Goal: Information Seeking & Learning: Learn about a topic

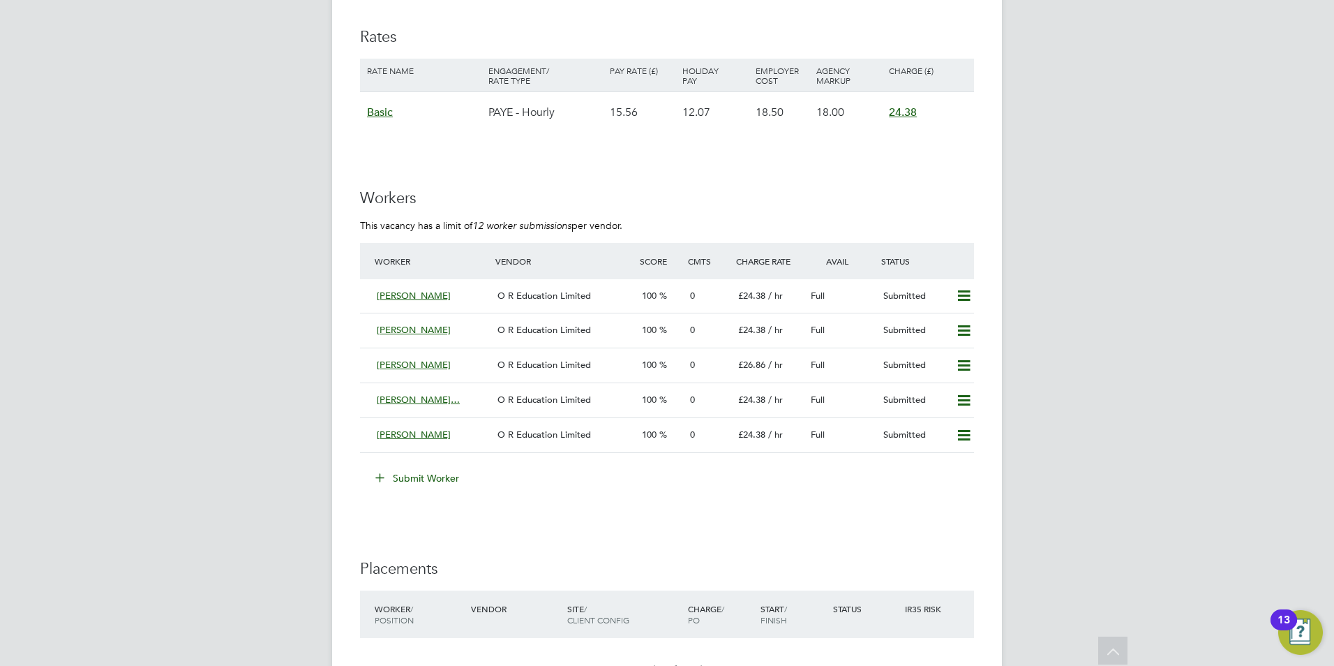
scroll to position [2651, 0]
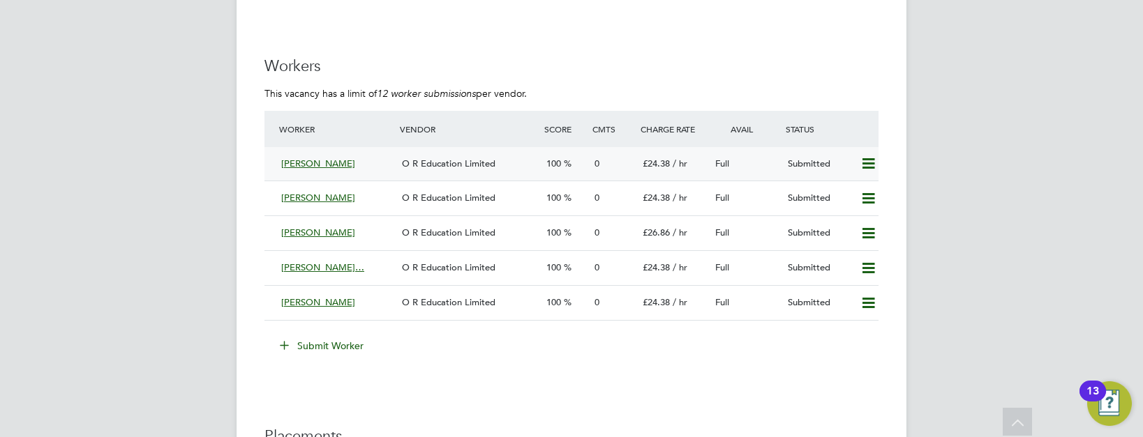
drag, startPoint x: 352, startPoint y: 163, endPoint x: 272, endPoint y: 165, distance: 80.3
click at [272, 165] on div "[PERSON_NAME] O R Education Limited 100 0 £24.38 / hr Full Submitted" at bounding box center [571, 164] width 614 height 34
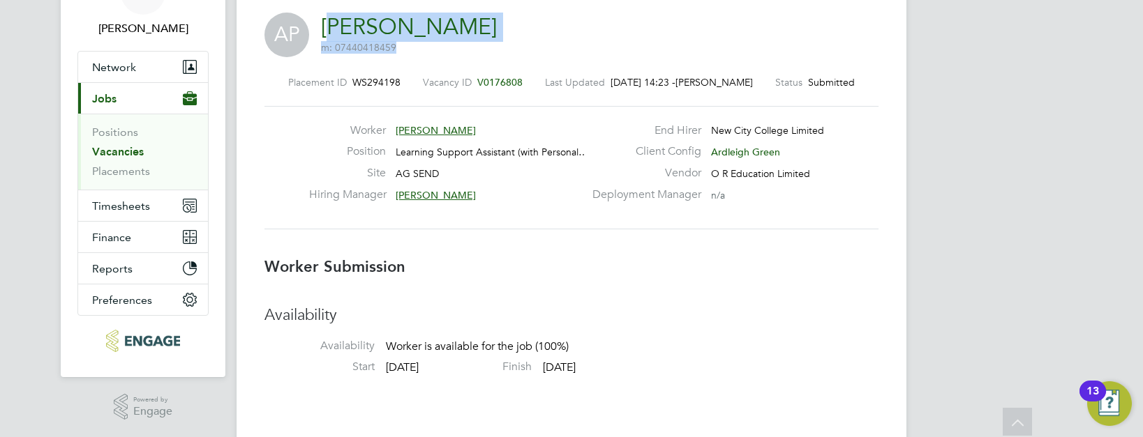
drag, startPoint x: 481, startPoint y: 35, endPoint x: 329, endPoint y: 33, distance: 152.1
click at [329, 33] on div "AP [PERSON_NAME] m: 07440418459" at bounding box center [571, 36] width 614 height 47
click at [332, 32] on link "[PERSON_NAME]" at bounding box center [409, 26] width 176 height 27
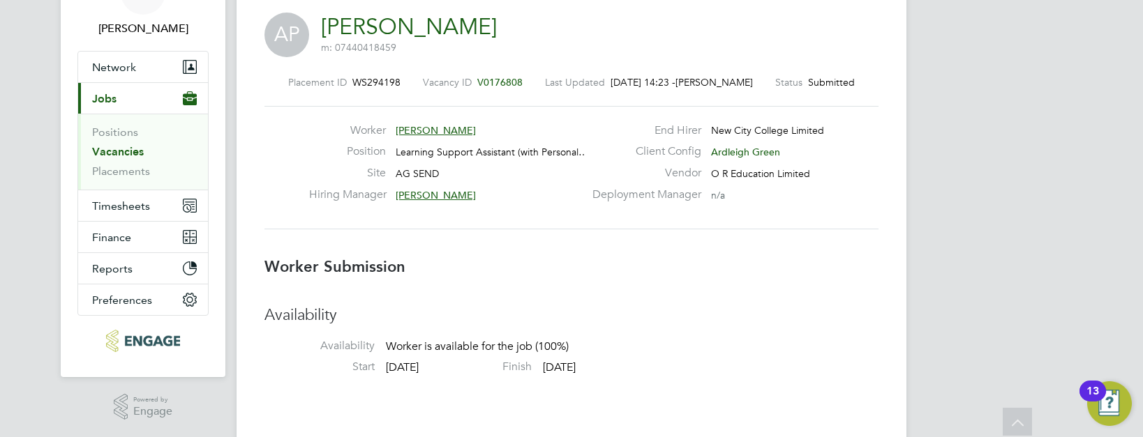
click at [532, 52] on div "AP [PERSON_NAME] m: 07440418459" at bounding box center [571, 36] width 614 height 47
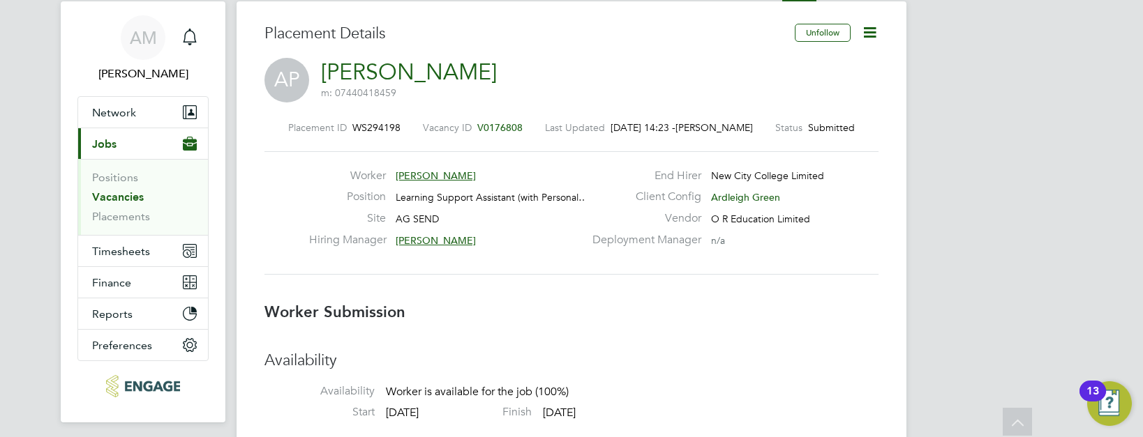
scroll to position [13, 0]
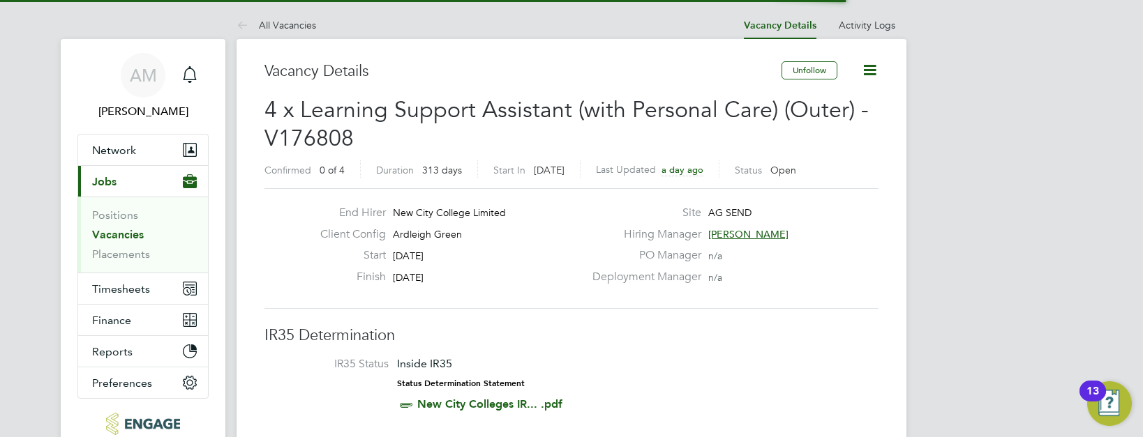
scroll to position [22, 276]
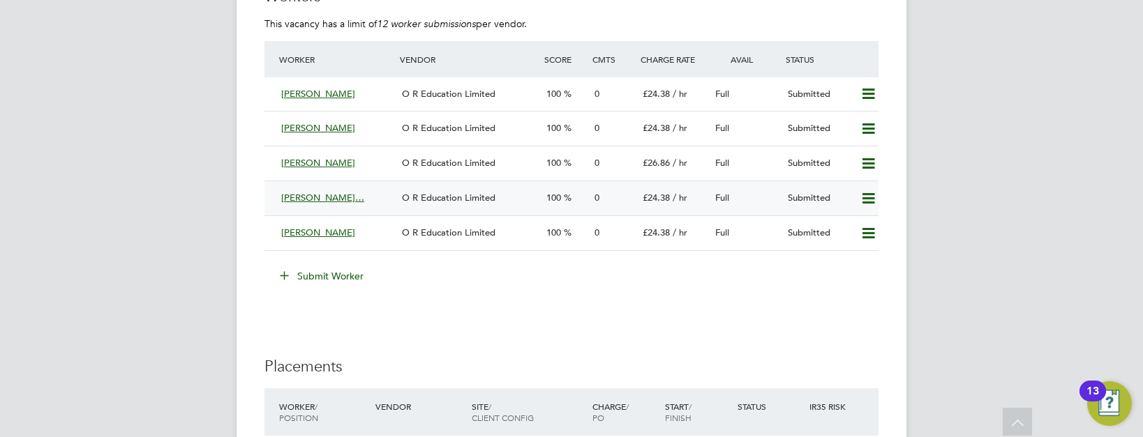
drag, startPoint x: 277, startPoint y: 199, endPoint x: 386, endPoint y: 199, distance: 108.8
click at [386, 199] on div "[PERSON_NAME]…" at bounding box center [336, 198] width 121 height 23
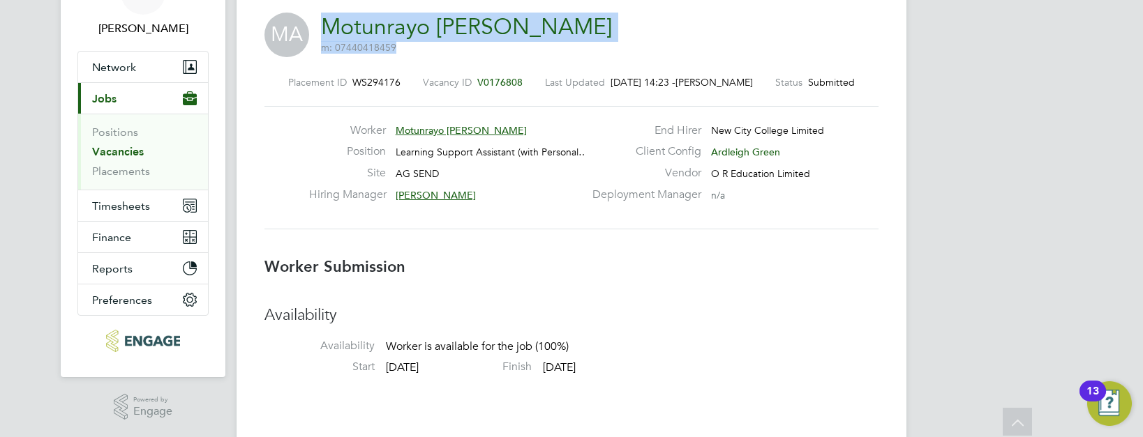
drag, startPoint x: 624, startPoint y: 32, endPoint x: 327, endPoint y: 29, distance: 296.5
click at [327, 29] on div "MA Motunrayo [PERSON_NAME] m: 07440418459" at bounding box center [571, 36] width 614 height 47
drag, startPoint x: 327, startPoint y: 29, endPoint x: 411, endPoint y: 36, distance: 84.1
click at [411, 36] on link "Motunrayo [PERSON_NAME]" at bounding box center [466, 26] width 291 height 27
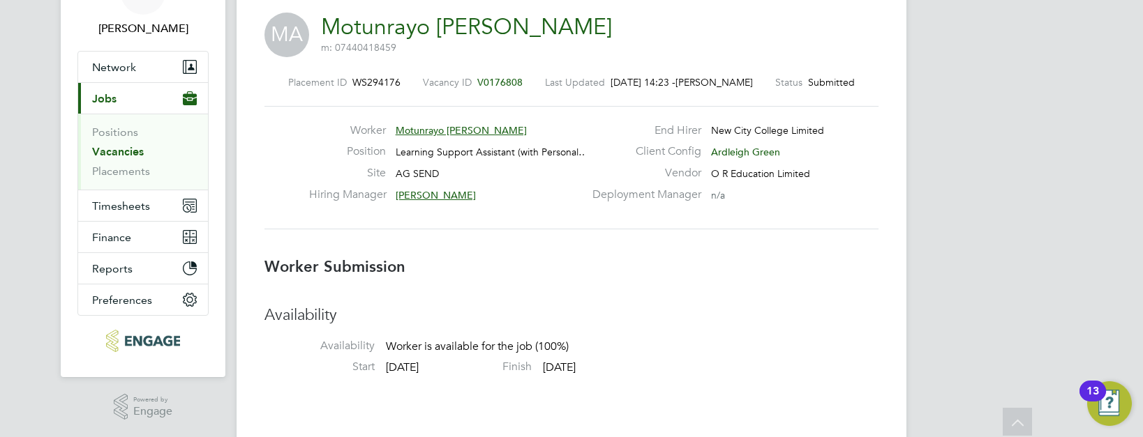
click at [643, 44] on div "MA Motunrayo [PERSON_NAME] m: 07440418459" at bounding box center [571, 36] width 614 height 47
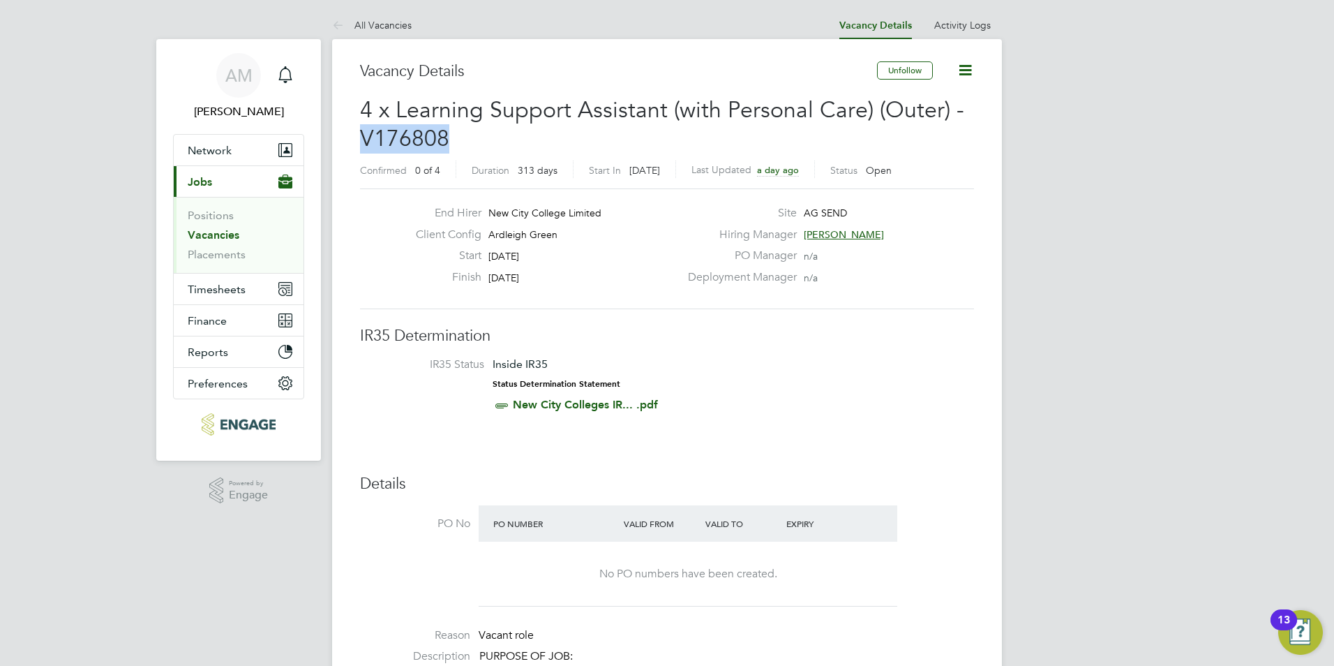
drag, startPoint x: 461, startPoint y: 137, endPoint x: 351, endPoint y: 132, distance: 110.4
drag, startPoint x: 351, startPoint y: 132, endPoint x: 380, endPoint y: 133, distance: 29.3
copy span "V176808"
drag, startPoint x: 864, startPoint y: 380, endPoint x: 862, endPoint y: 389, distance: 9.3
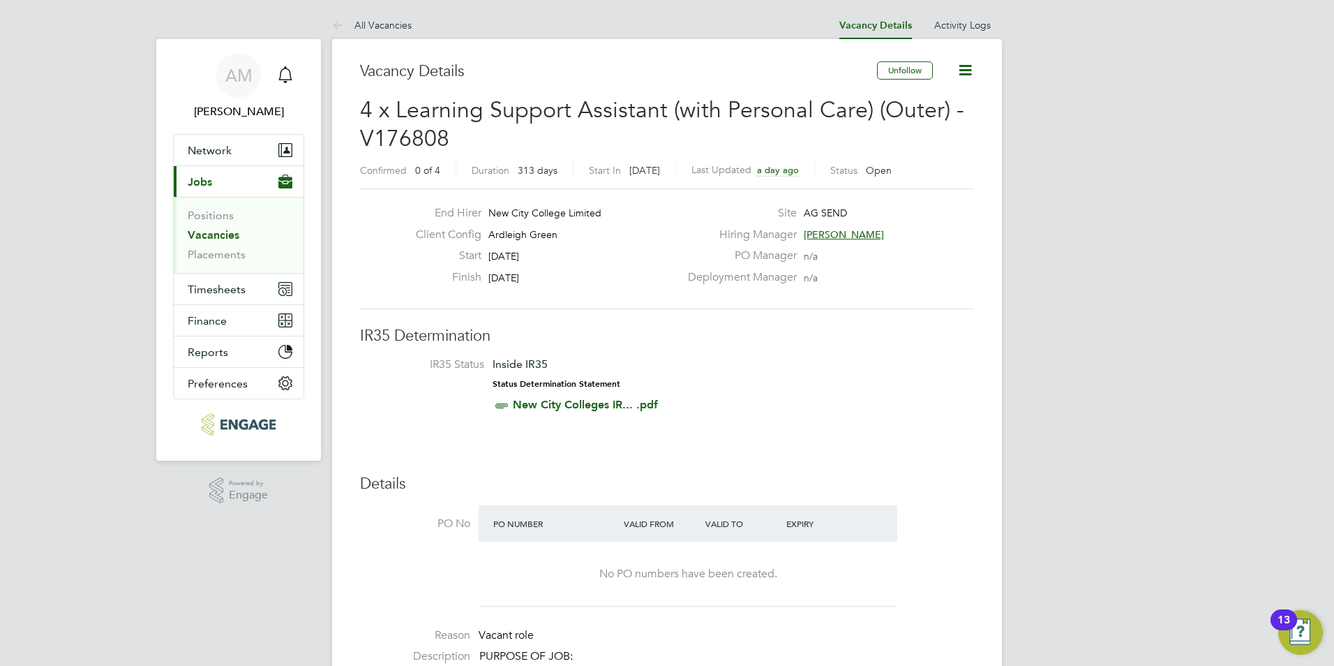
click at [864, 383] on li "IR35 Status Inside IR35 Status Determination Statement New City Colleges IR... …" at bounding box center [667, 387] width 586 height 61
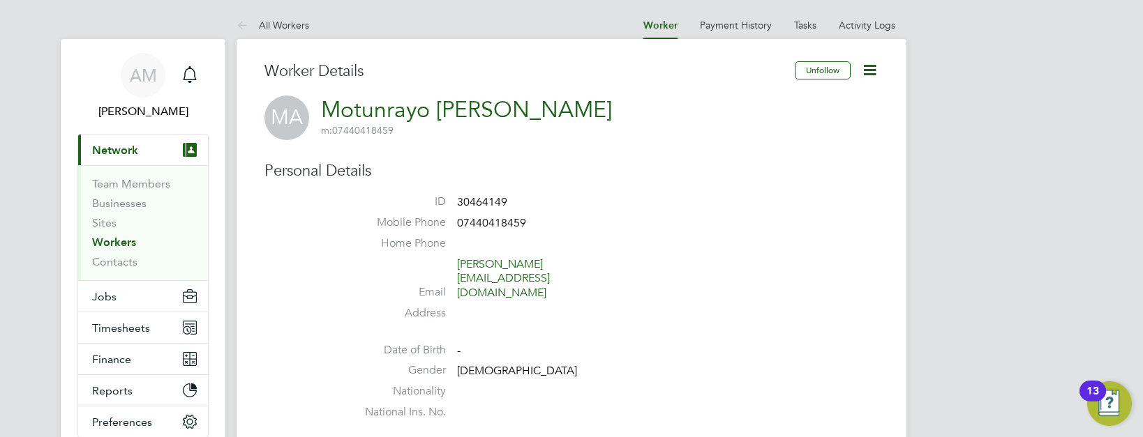
drag, startPoint x: 624, startPoint y: 100, endPoint x: 324, endPoint y: 116, distance: 299.7
click at [324, 116] on div "MA Motunrayo Deborah Adewuyi m: 07440418459" at bounding box center [571, 118] width 614 height 45
